Goal: Task Accomplishment & Management: Manage account settings

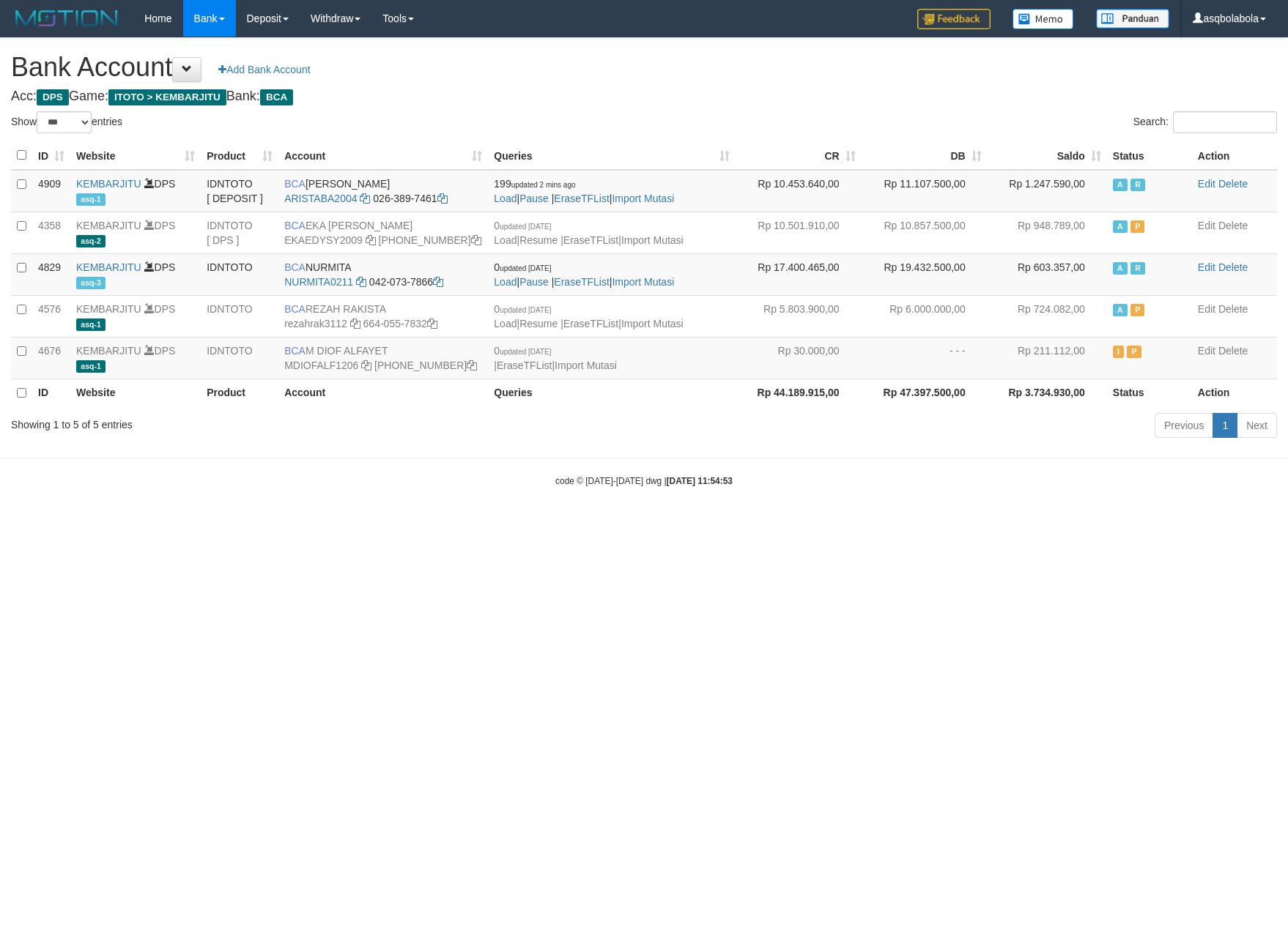
select select "***"
drag, startPoint x: 189, startPoint y: 481, endPoint x: 192, endPoint y: 460, distance: 21.2
click at [189, 481] on div "code © 2012-2018 dwg | 2025/09/30 11:54:53" at bounding box center [644, 480] width 1288 height 15
click at [1208, 79] on link "Log Out" at bounding box center [1218, 83] width 116 height 19
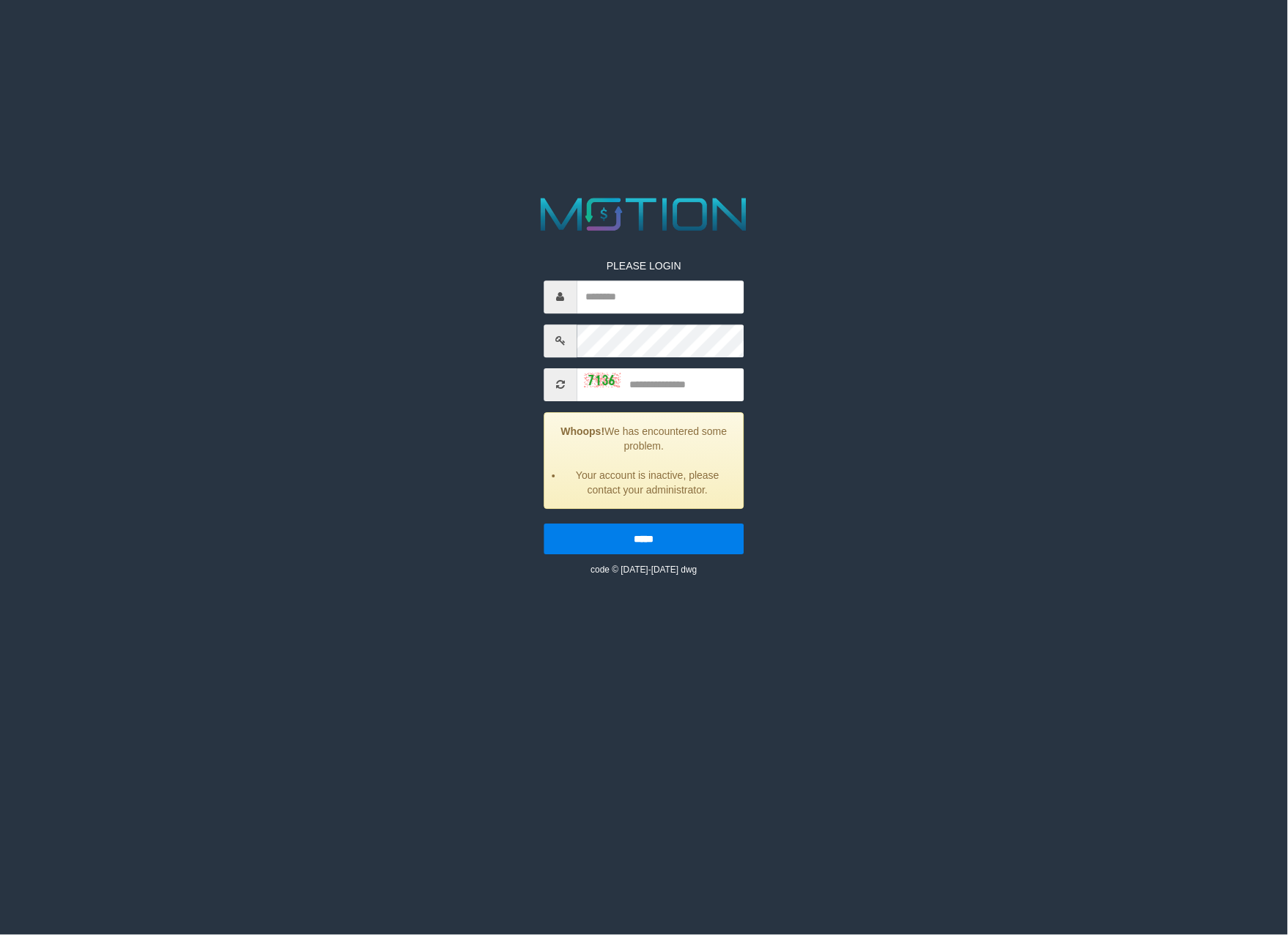
click at [975, 253] on div "PLEASE LOGIN Whoops! We has encountered some problem. Your account is inactive,…" at bounding box center [644, 384] width 666 height 385
click at [195, 37] on html "PLEASE LOGIN Whoops! We has encountered some problem. Your account is inactive,…" at bounding box center [644, 18] width 1288 height 37
